Goal: Information Seeking & Learning: Learn about a topic

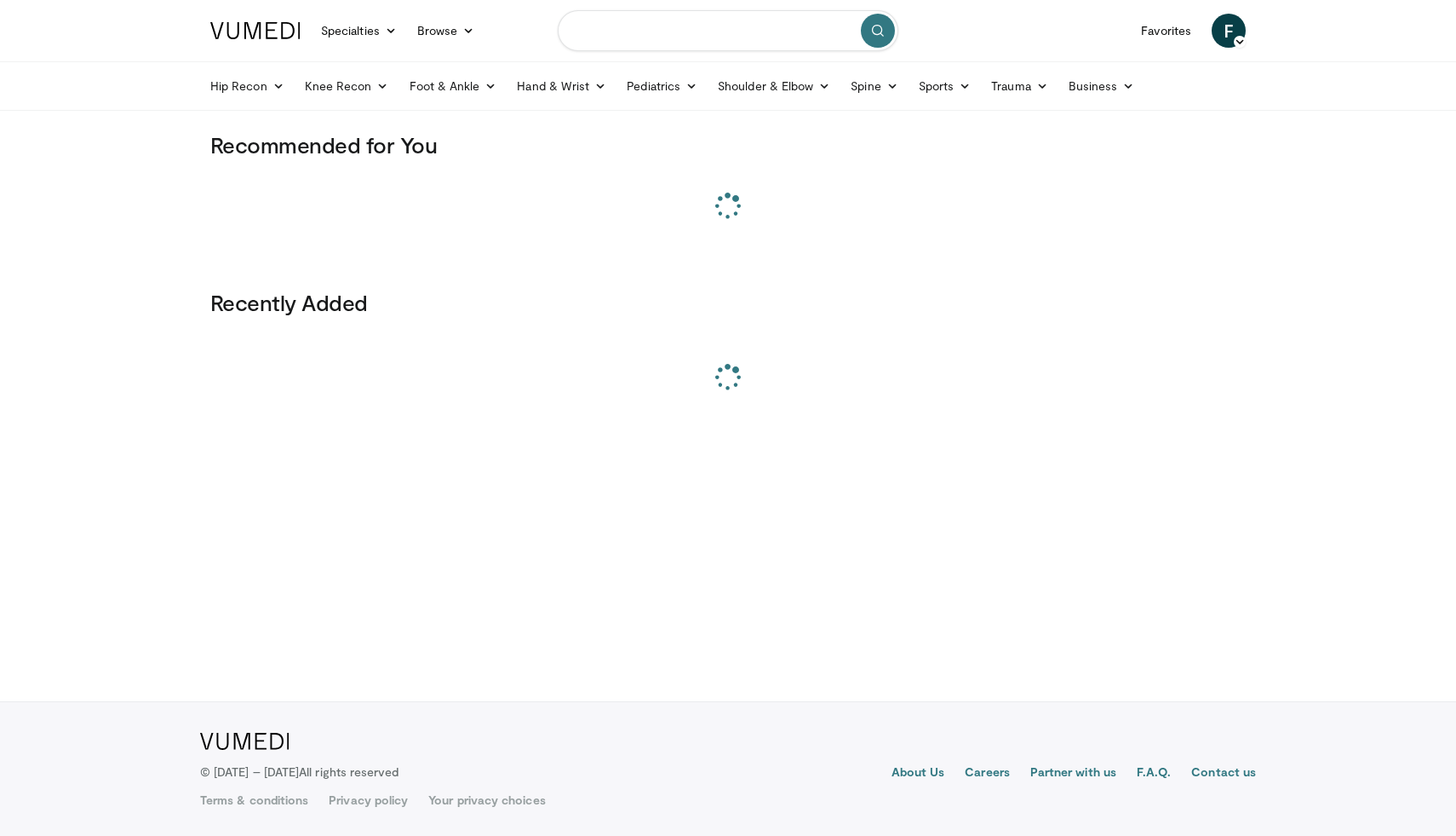
click at [652, 37] on input "Search topics, interventions" at bounding box center [728, 30] width 340 height 41
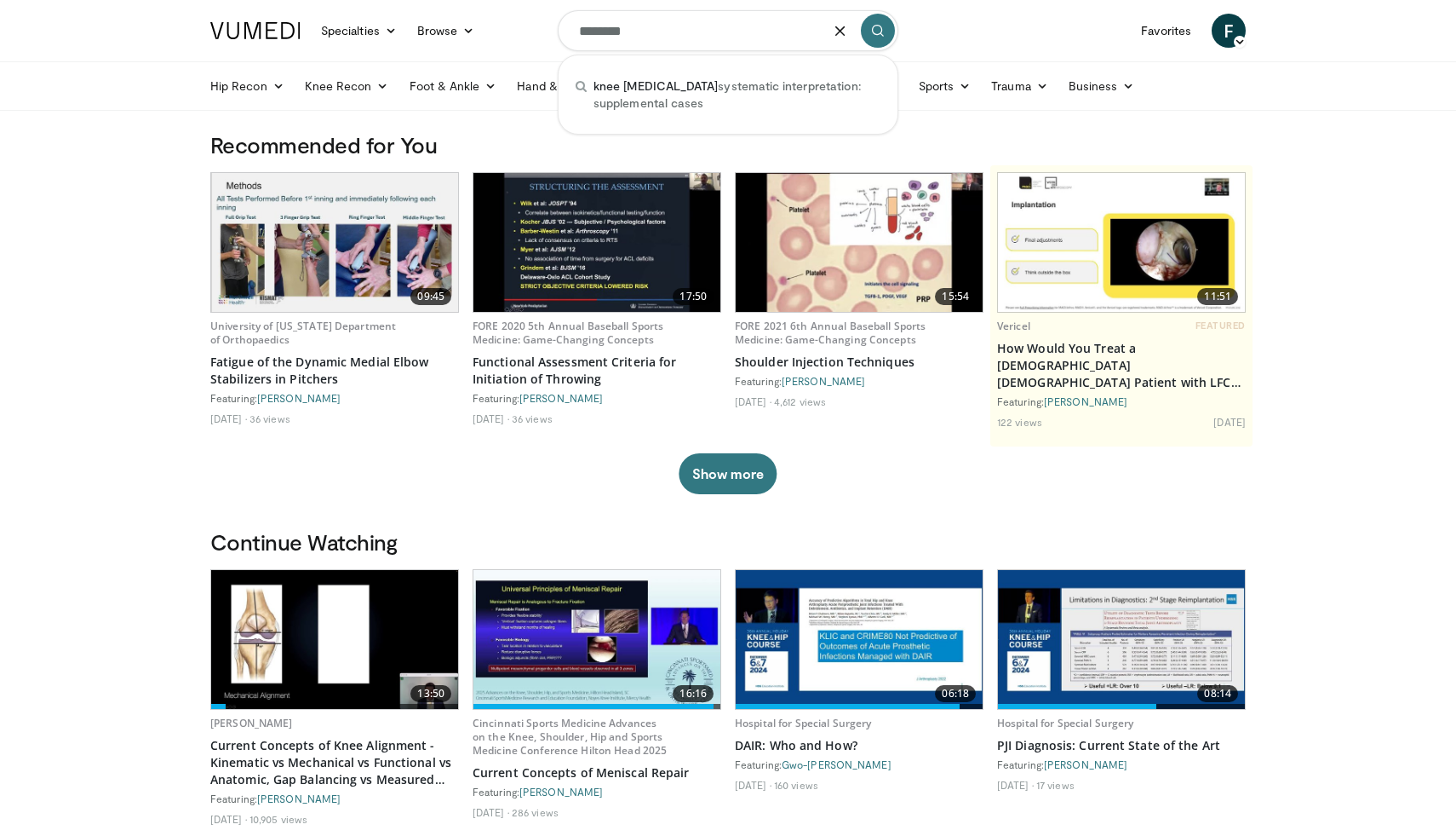
type input "********"
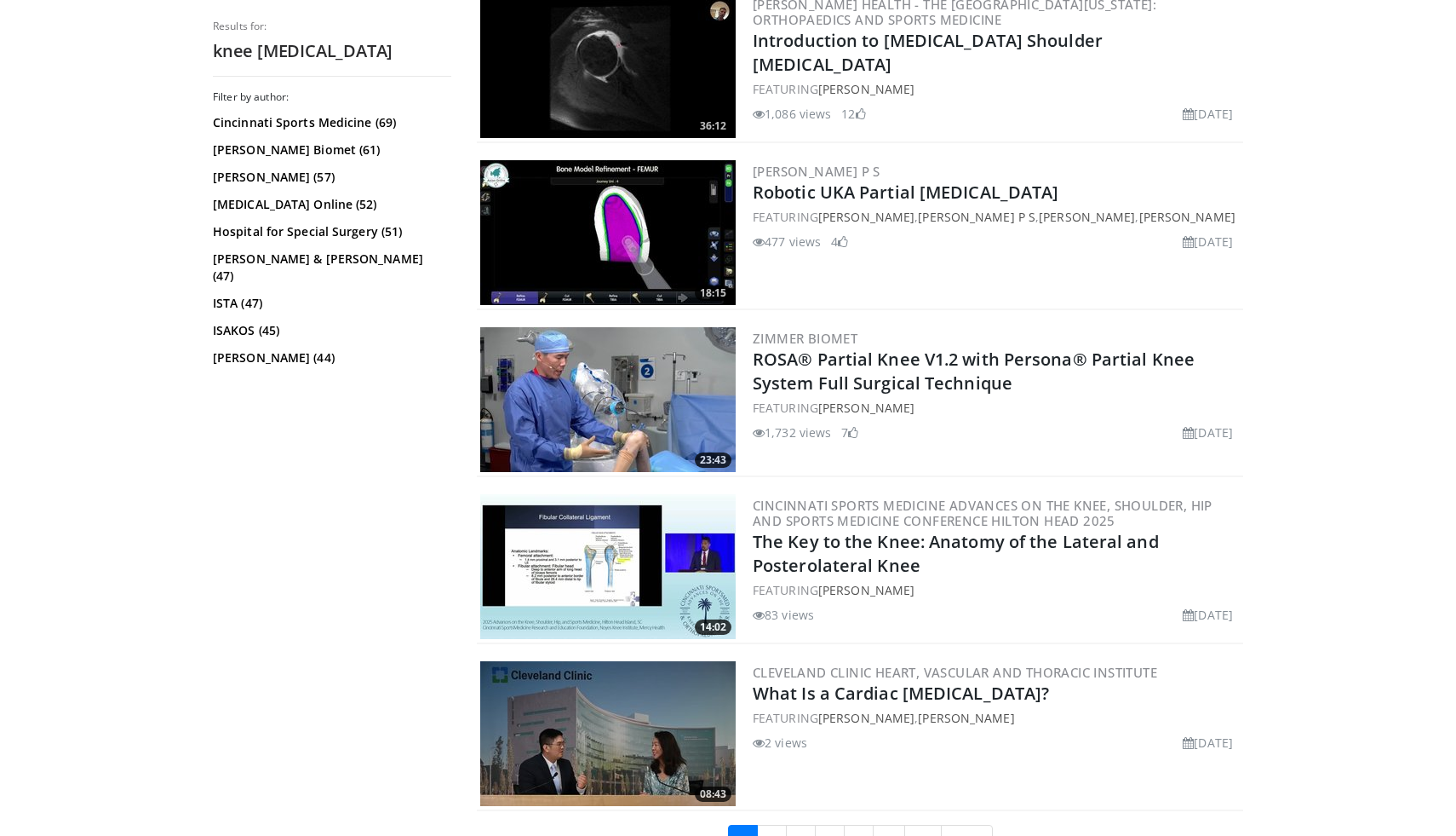
scroll to position [3707, 0]
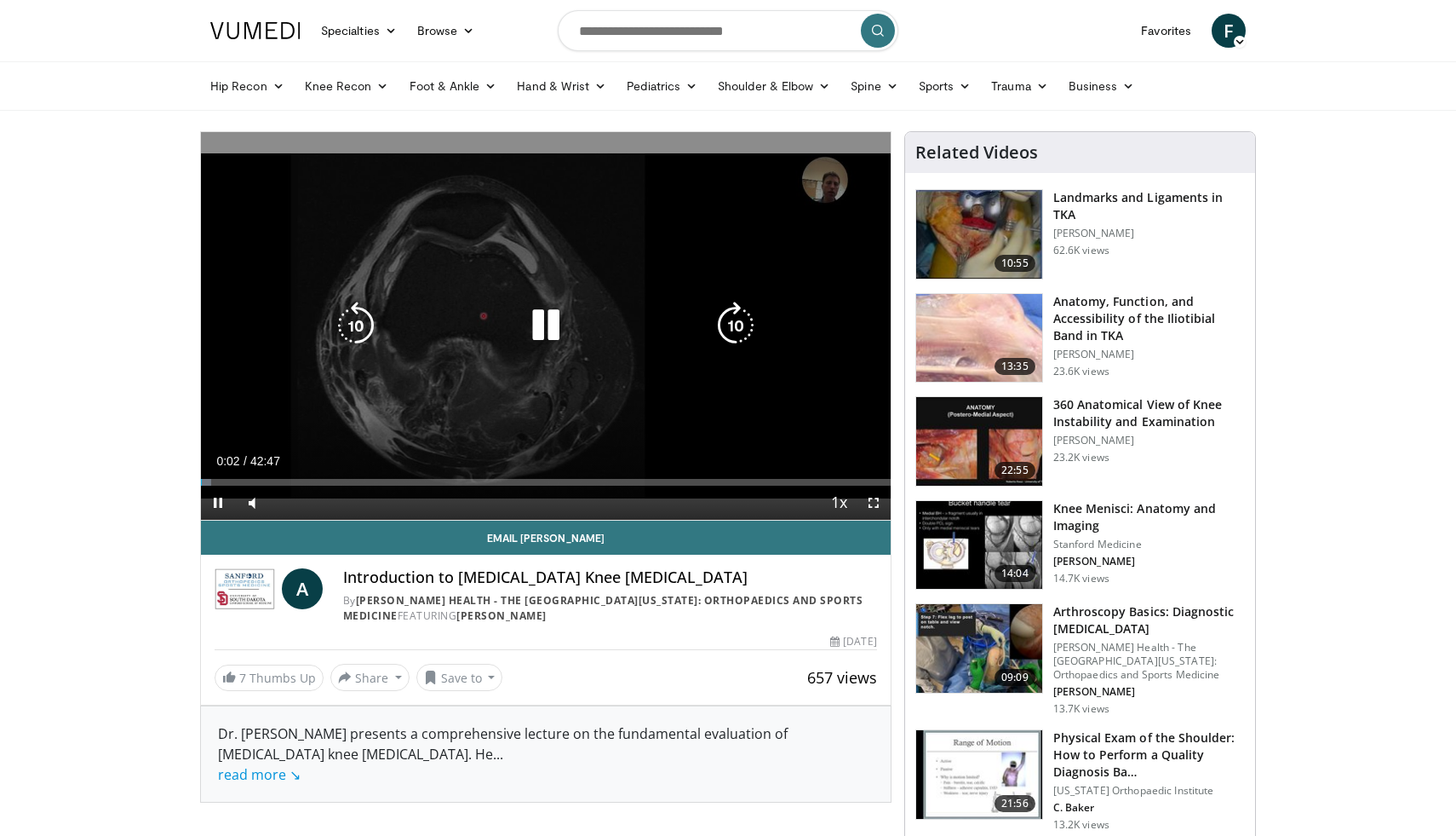
click at [533, 322] on icon "Video Player" at bounding box center [546, 326] width 48 height 48
